Goal: Find specific page/section: Find specific page/section

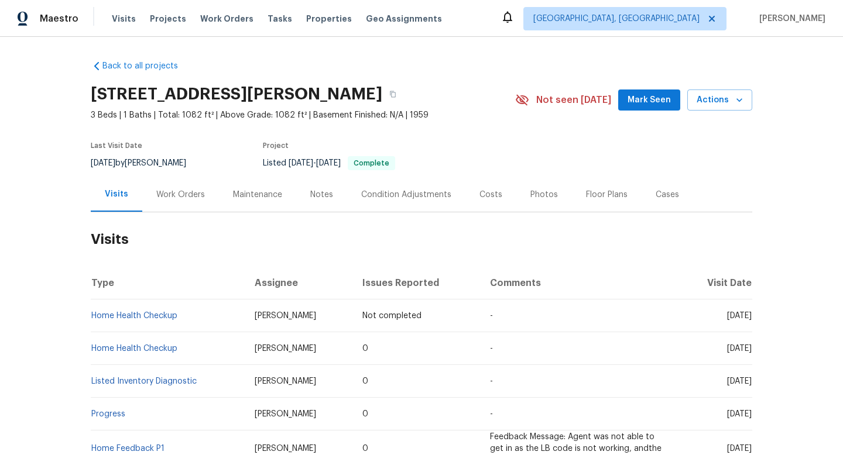
click at [202, 195] on div "Work Orders" at bounding box center [180, 194] width 77 height 35
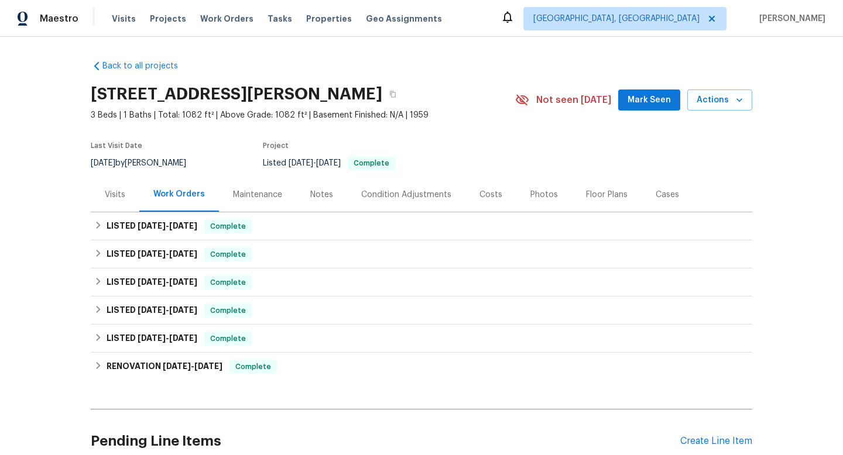
click at [118, 194] on div "Visits" at bounding box center [115, 195] width 20 height 12
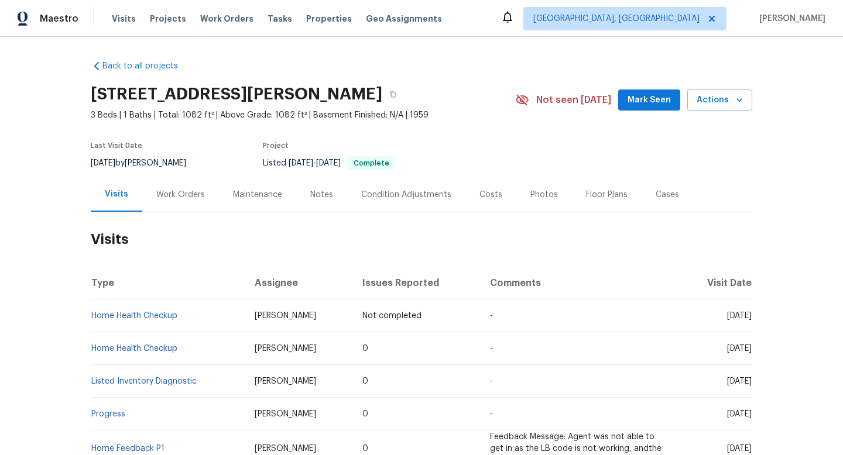
click at [167, 197] on div "Work Orders" at bounding box center [180, 195] width 49 height 12
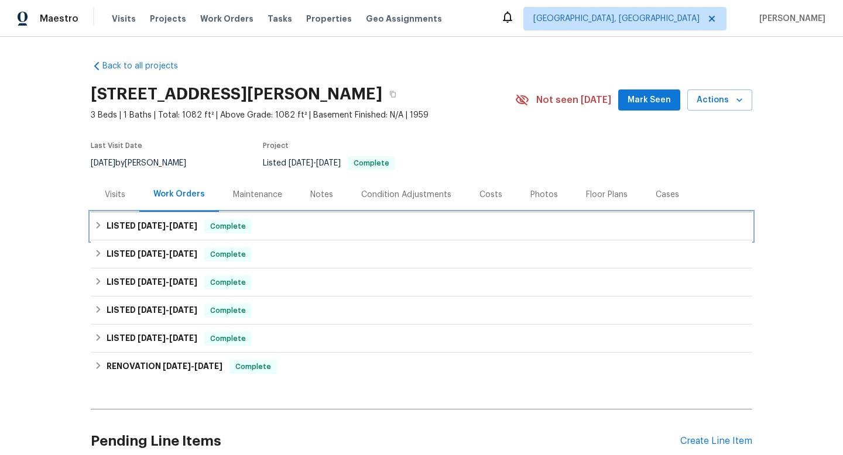
click at [158, 231] on h6 "LISTED [DATE] - [DATE]" at bounding box center [152, 226] width 91 height 14
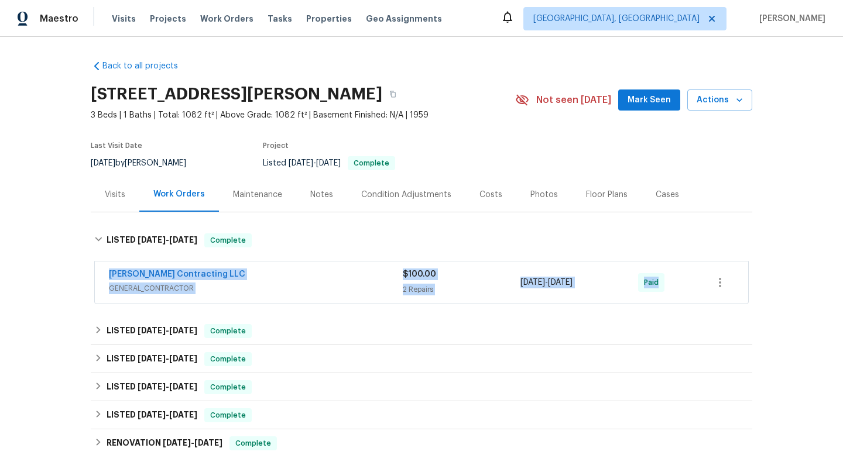
drag, startPoint x: 104, startPoint y: 273, endPoint x: 681, endPoint y: 287, distance: 577.8
click at [685, 289] on div "[PERSON_NAME] Contracting LLC GENERAL_CONTRACTOR $100.00 2 Repairs [DATE] - [DA…" at bounding box center [421, 283] width 653 height 42
copy div "[PERSON_NAME] Contracting LLC GENERAL_CONTRACTOR $100.00 2 Repairs [DATE] - [DA…"
click at [287, 283] on span "GENERAL_CONTRACTOR" at bounding box center [256, 289] width 294 height 12
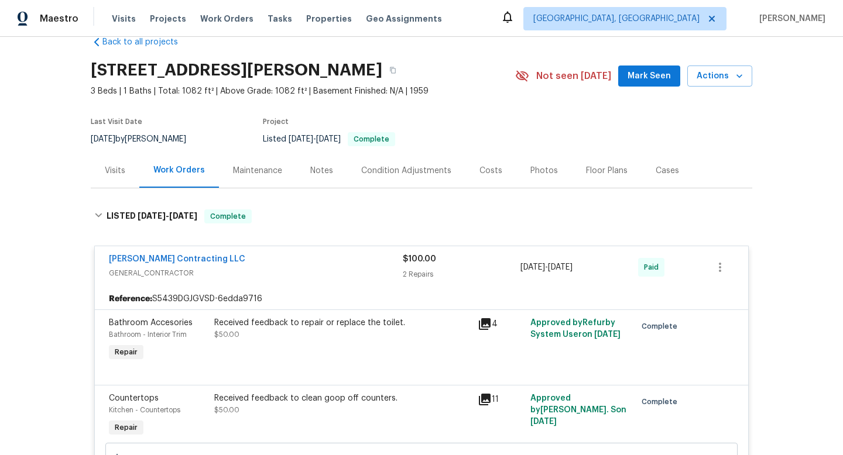
scroll to position [30, 0]
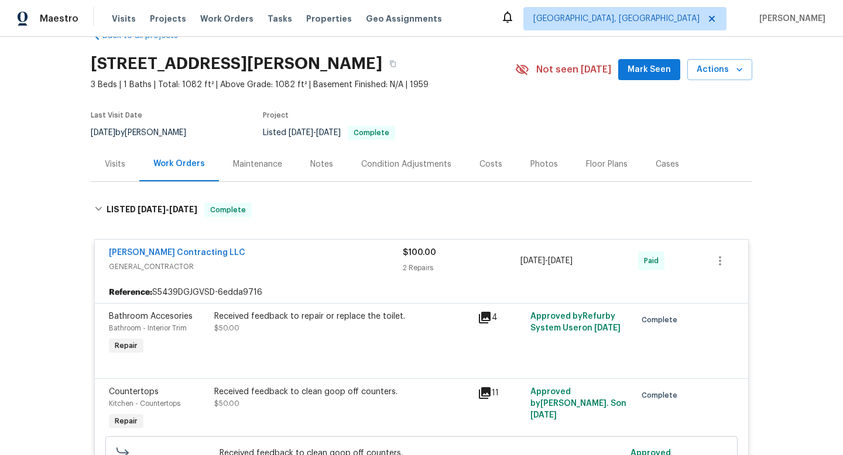
click at [114, 164] on div "Visits" at bounding box center [115, 165] width 20 height 12
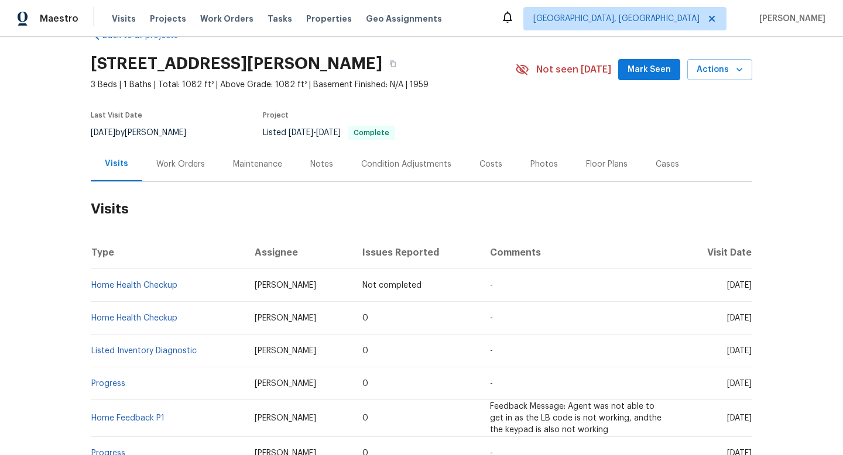
click at [190, 162] on div "Work Orders" at bounding box center [180, 165] width 49 height 12
